Goal: Information Seeking & Learning: Check status

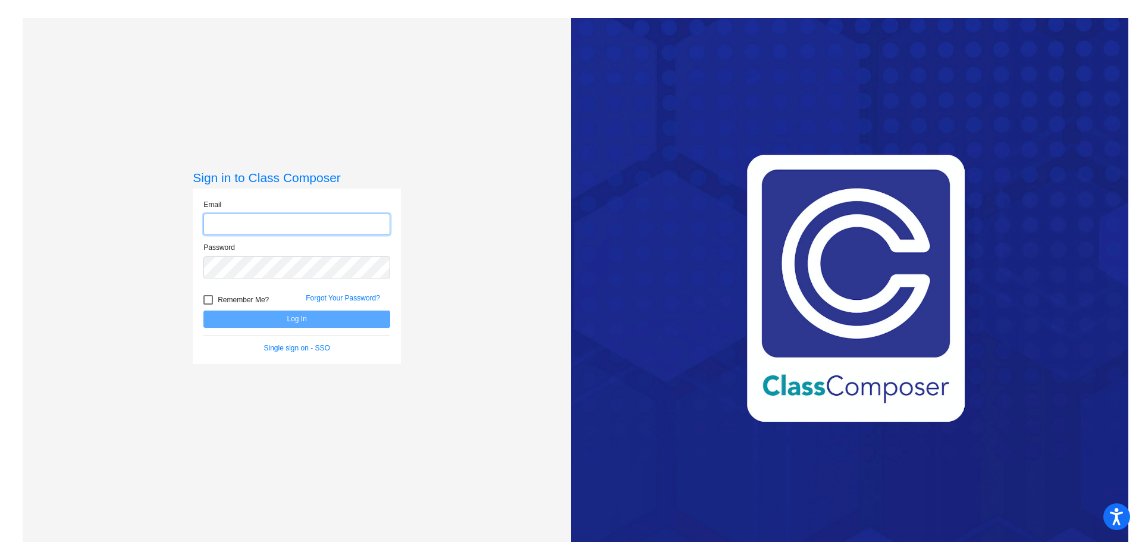
type input "[PERSON_NAME][EMAIL_ADDRESS][PERSON_NAME][DOMAIN_NAME]"
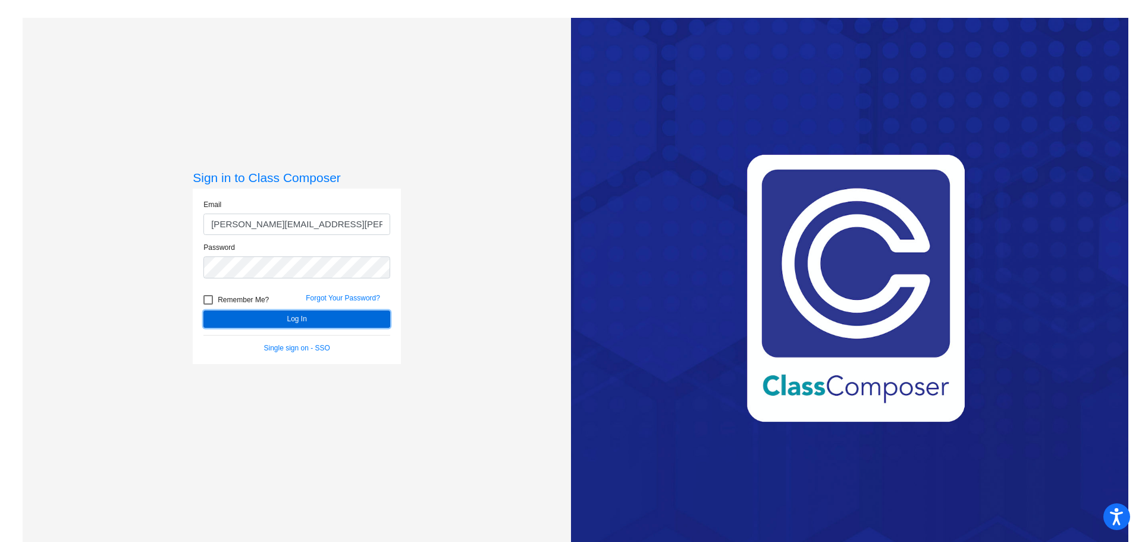
click at [318, 316] on button "Log In" at bounding box center [296, 319] width 187 height 17
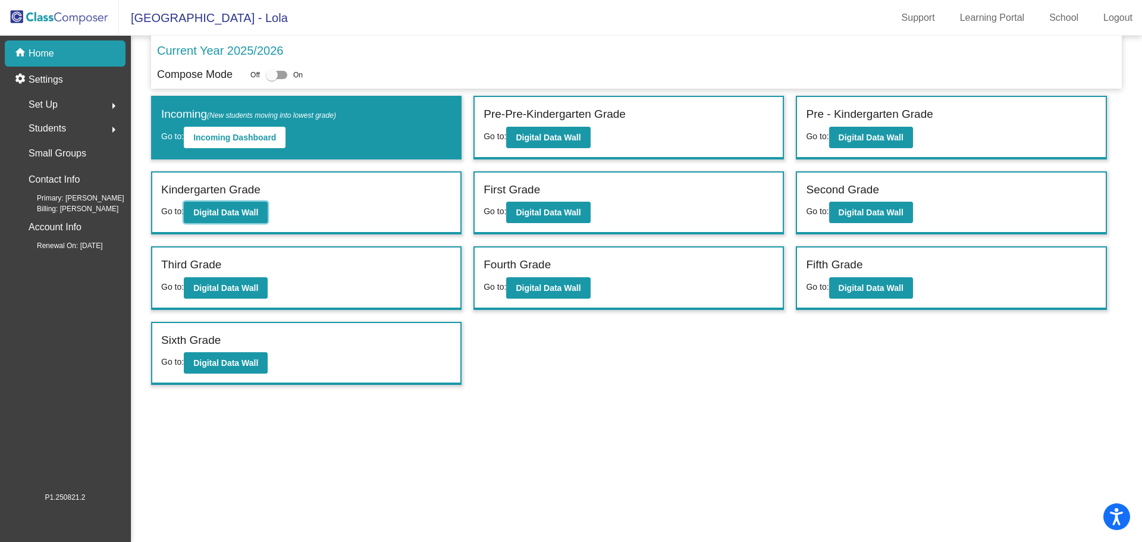
click at [228, 209] on b "Digital Data Wall" at bounding box center [225, 213] width 65 height 10
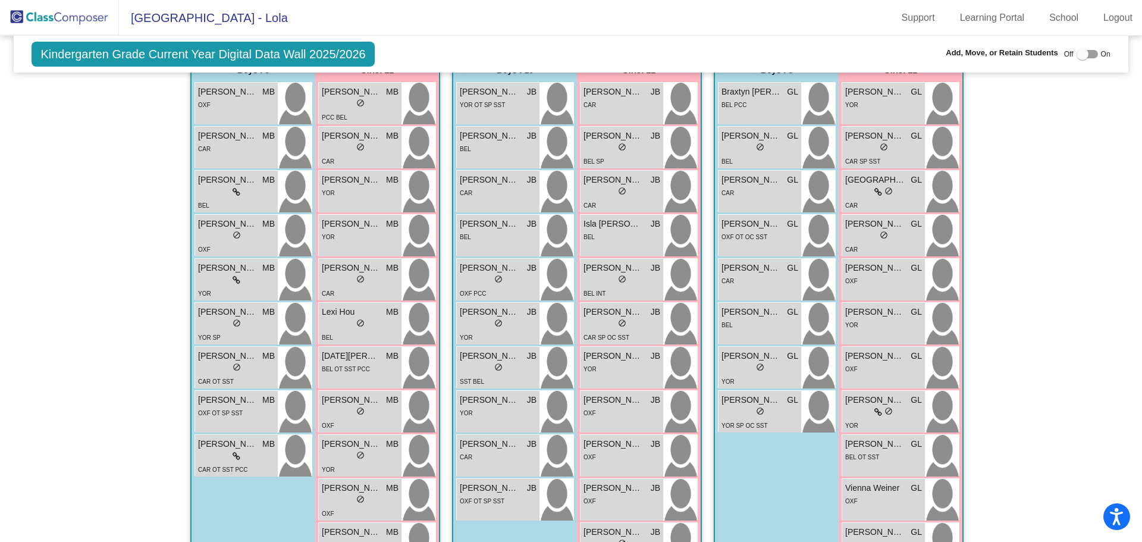
scroll to position [238, 0]
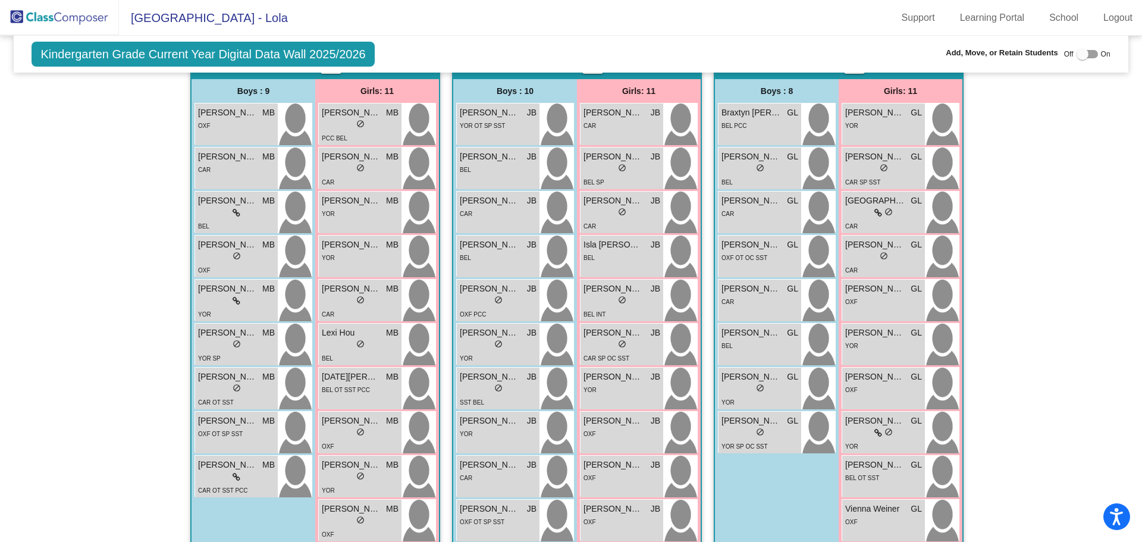
click at [875, 167] on div "lock do_not_disturb_alt" at bounding box center [883, 169] width 77 height 12
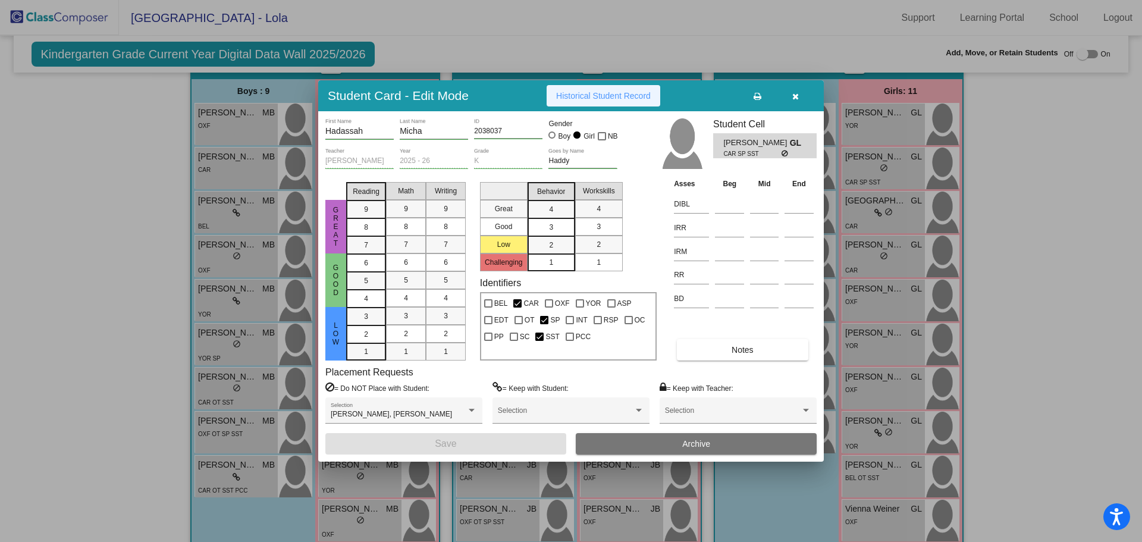
click at [621, 96] on span "Historical Student Record" at bounding box center [603, 96] width 95 height 10
click at [791, 94] on button "button" at bounding box center [795, 95] width 38 height 21
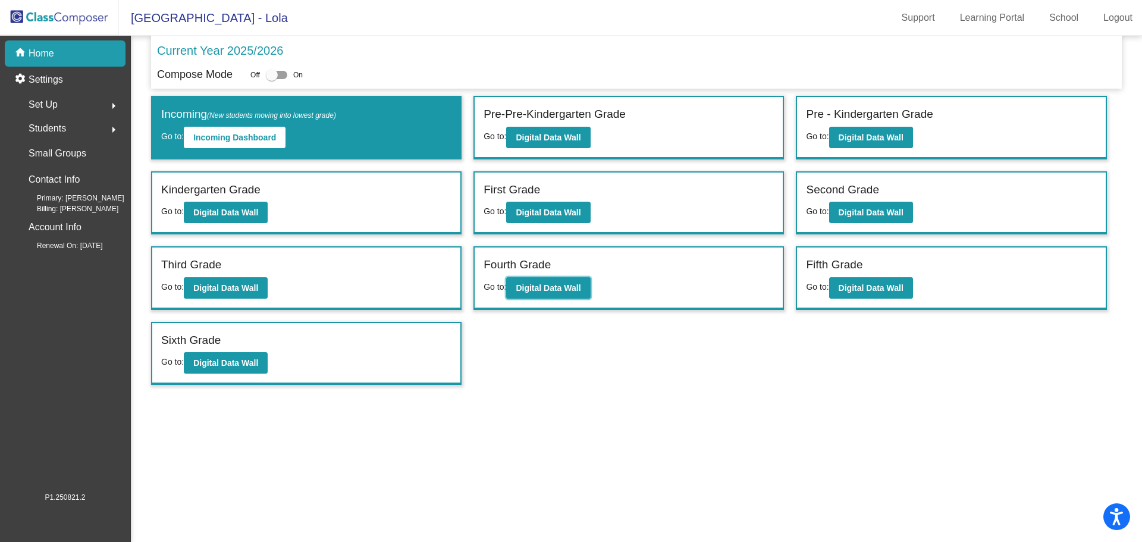
click at [547, 285] on b "Digital Data Wall" at bounding box center [548, 288] width 65 height 10
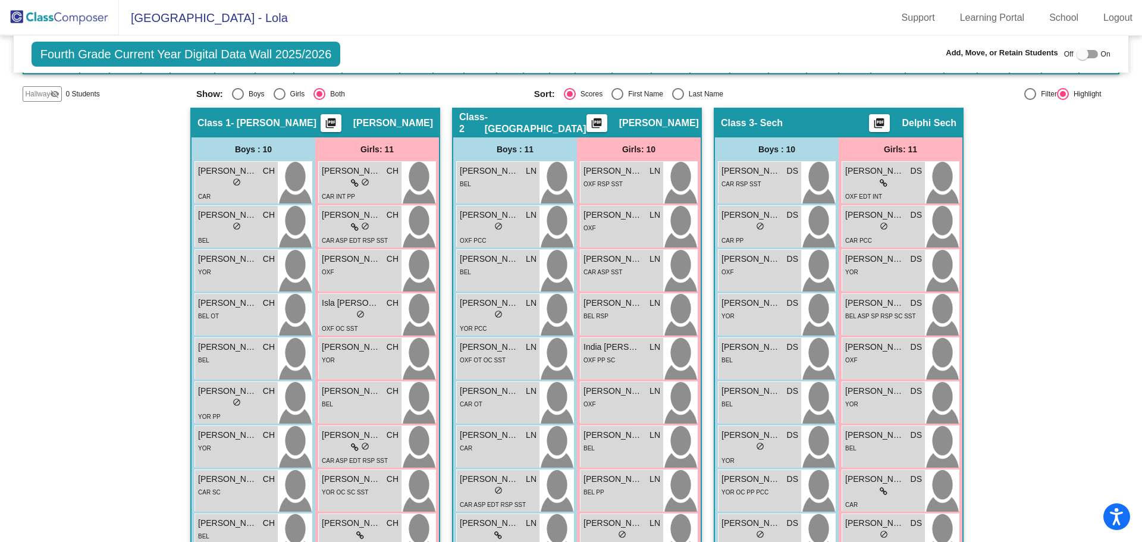
scroll to position [238, 0]
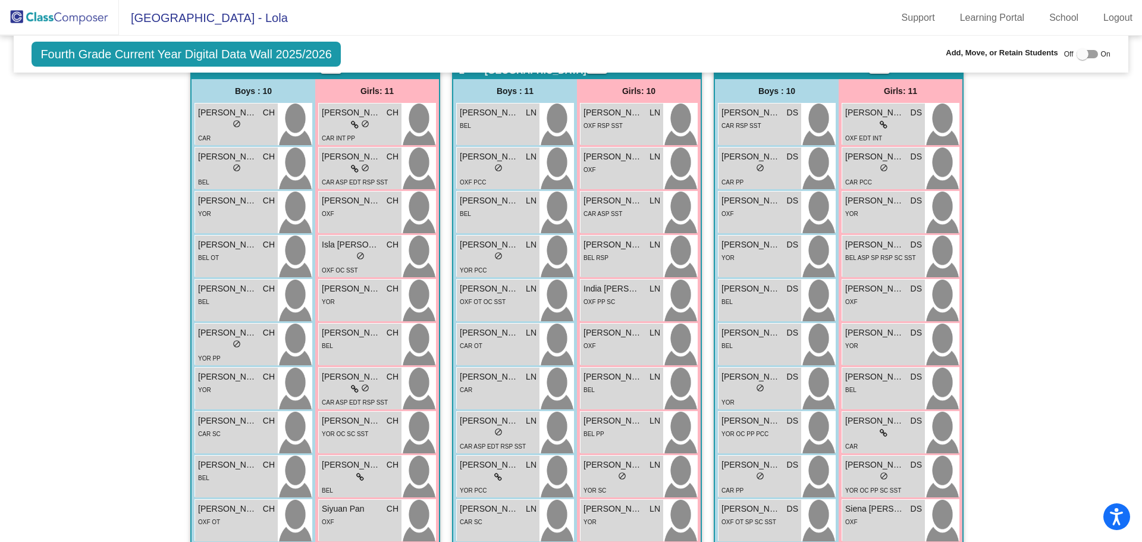
click at [375, 387] on div "lock do_not_disturb_alt" at bounding box center [360, 389] width 77 height 12
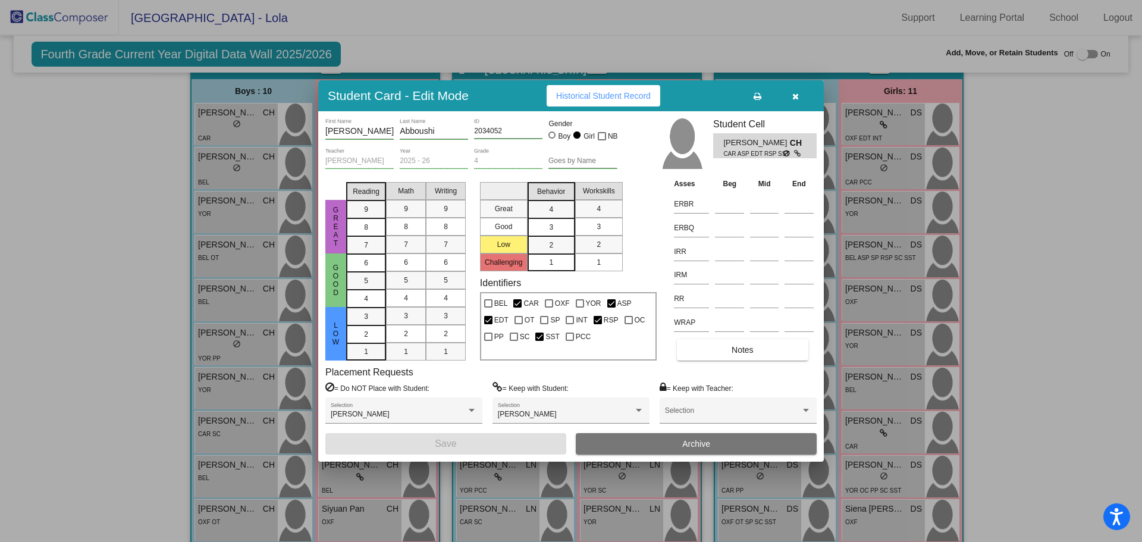
click at [591, 98] on span "Historical Student Record" at bounding box center [603, 96] width 95 height 10
click at [798, 97] on icon "button" at bounding box center [795, 96] width 7 height 8
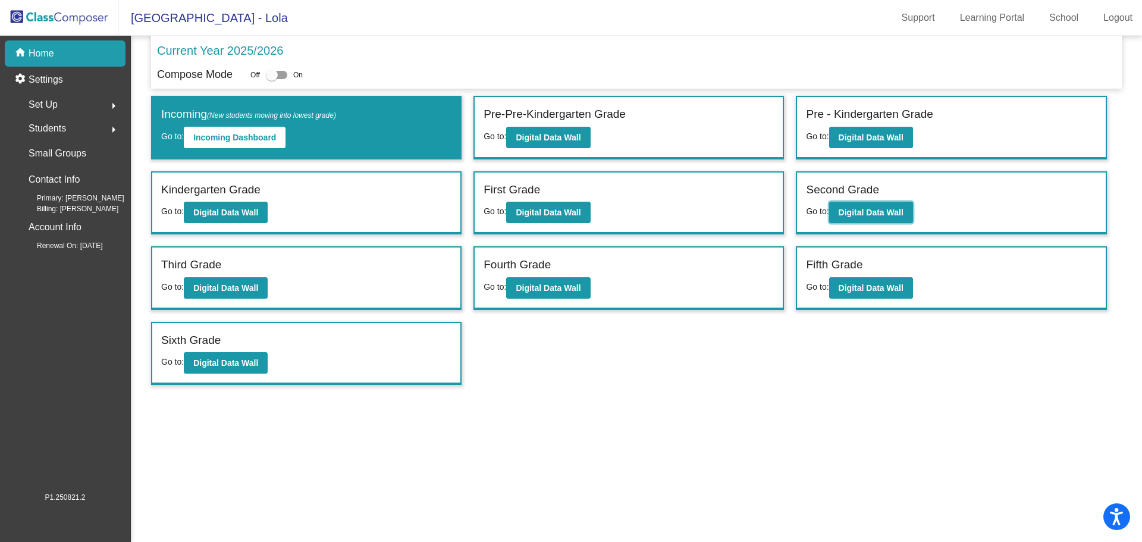
click at [861, 211] on b "Digital Data Wall" at bounding box center [871, 213] width 65 height 10
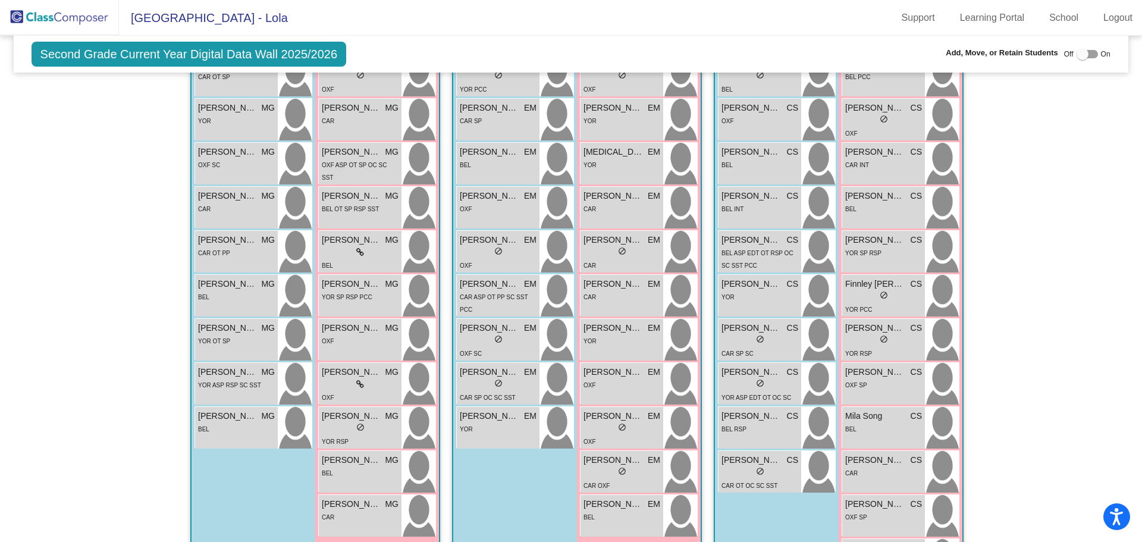
scroll to position [227, 0]
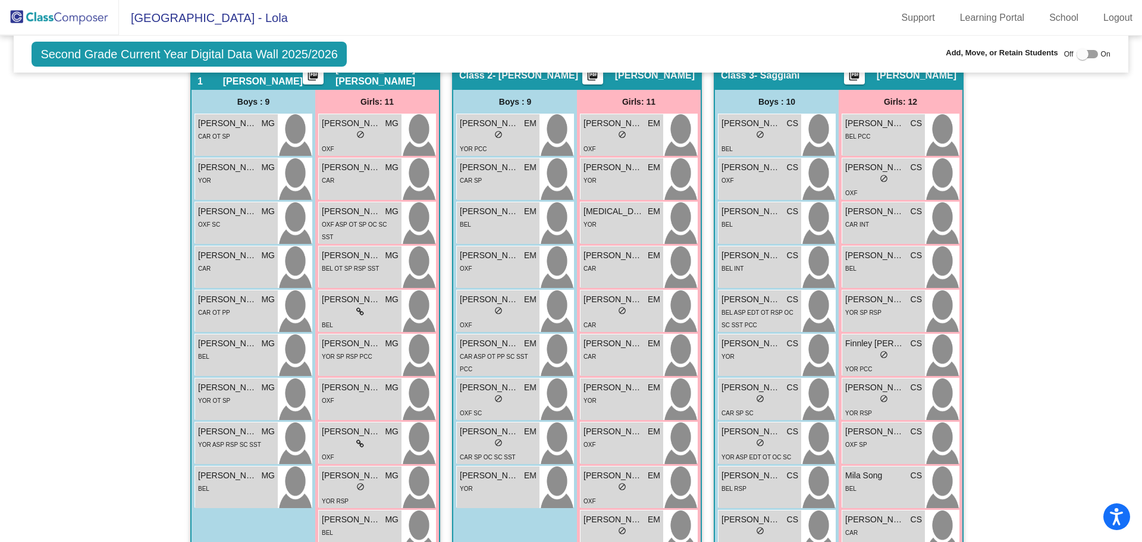
click at [673, 300] on img at bounding box center [680, 311] width 34 height 42
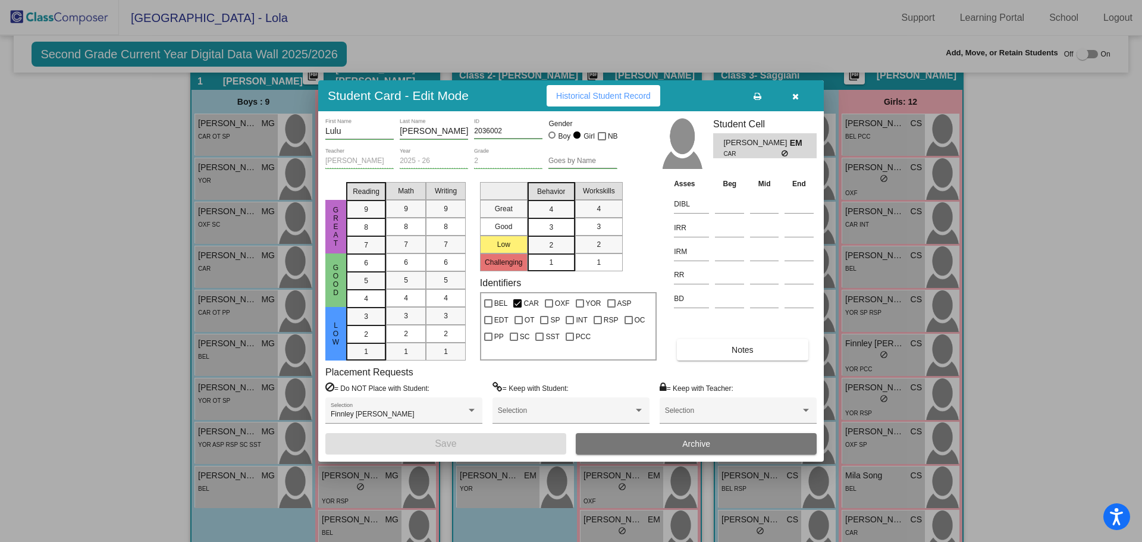
click at [613, 93] on span "Historical Student Record" at bounding box center [603, 96] width 95 height 10
click at [795, 92] on icon "button" at bounding box center [795, 96] width 7 height 8
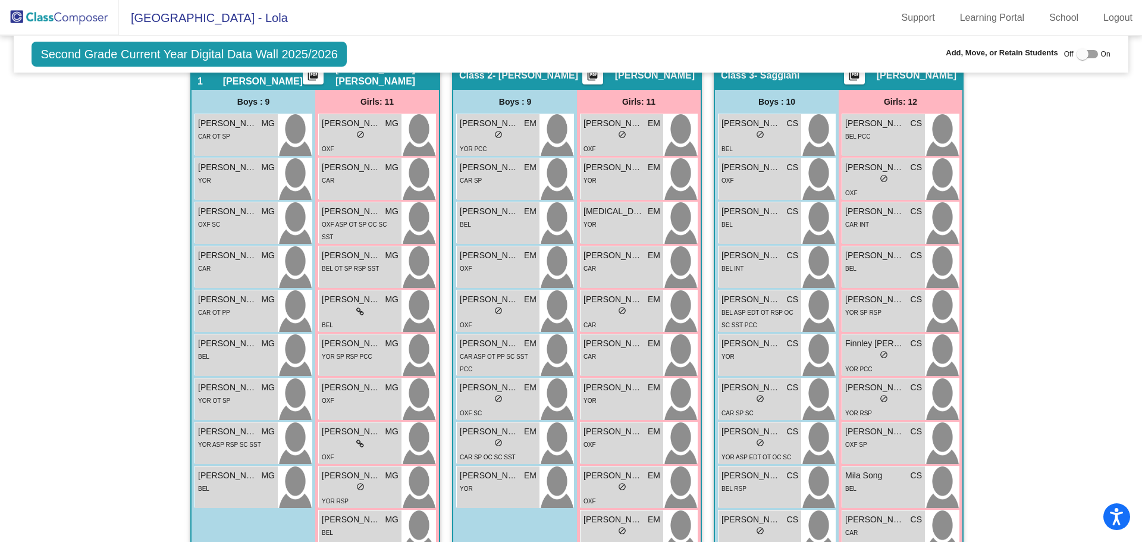
click at [1119, 15] on link "Logout" at bounding box center [1118, 17] width 48 height 19
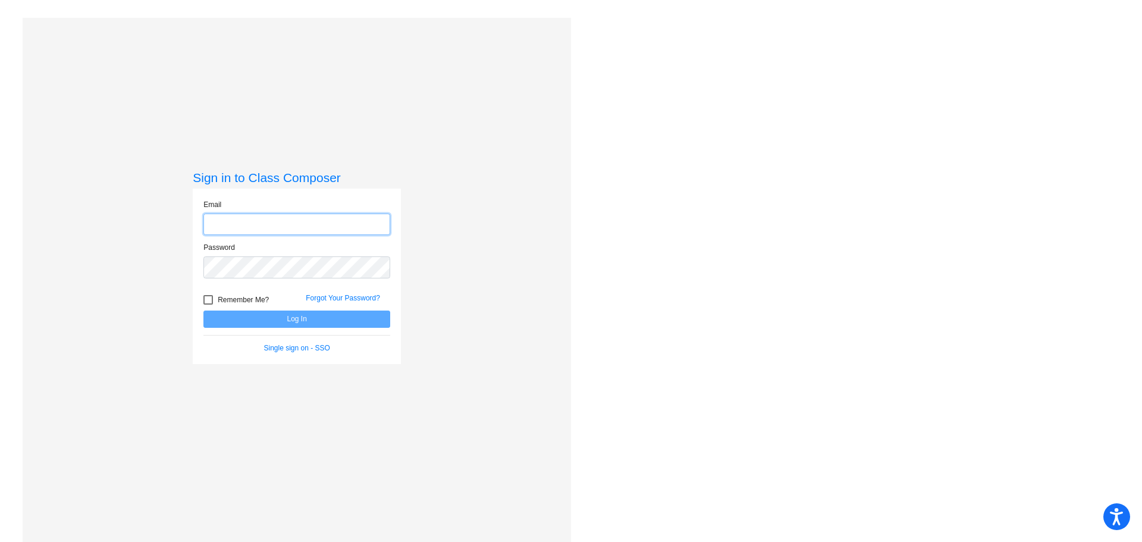
type input "[PERSON_NAME][EMAIL_ADDRESS][PERSON_NAME][DOMAIN_NAME]"
